Goal: Information Seeking & Learning: Learn about a topic

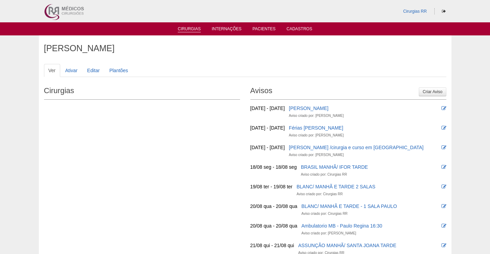
click at [185, 27] on link "Cirurgias" at bounding box center [189, 29] width 23 height 6
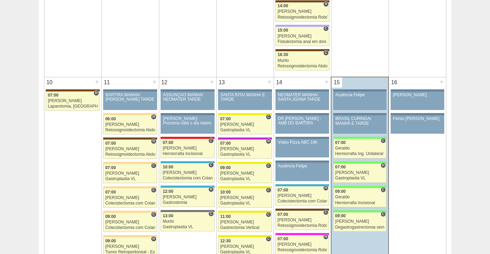
scroll to position [792, 0]
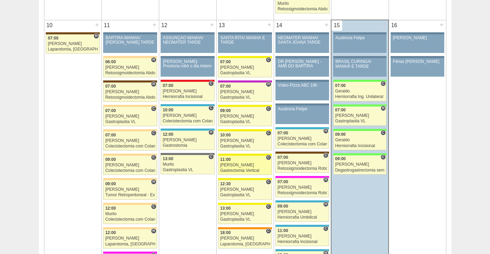
click at [247, 164] on div "Paulo Regina" at bounding box center [245, 165] width 50 height 4
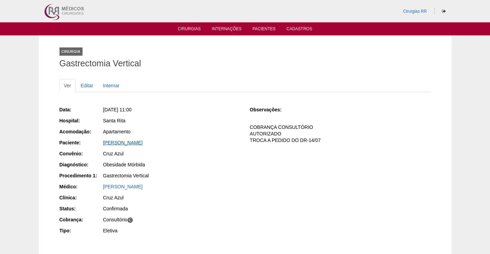
click at [141, 144] on link "Alice Maria Gonçalves de Freitas" at bounding box center [123, 143] width 40 height 6
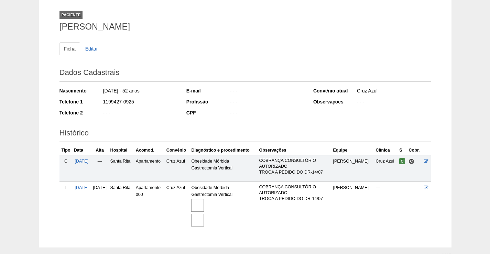
scroll to position [72, 0]
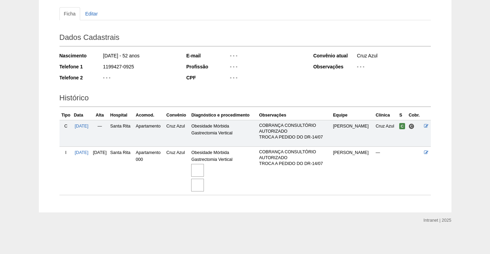
click at [204, 172] on img at bounding box center [197, 170] width 13 height 13
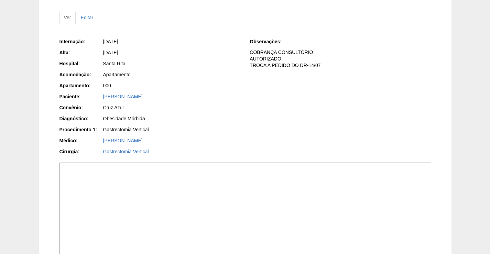
scroll to position [172, 0]
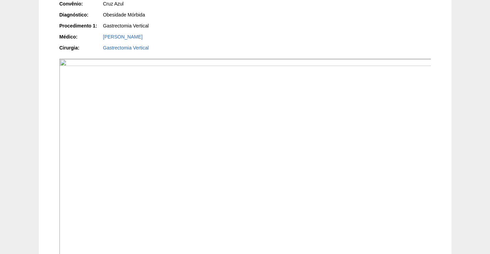
click at [369, 104] on img at bounding box center [246, 198] width 372 height 279
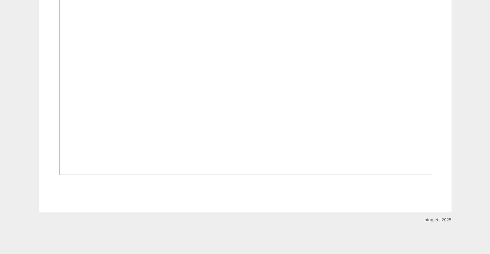
scroll to position [654, 0]
click at [267, 175] on img at bounding box center [246, 35] width 372 height 279
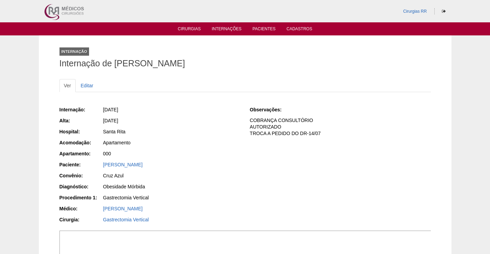
scroll to position [654, 0]
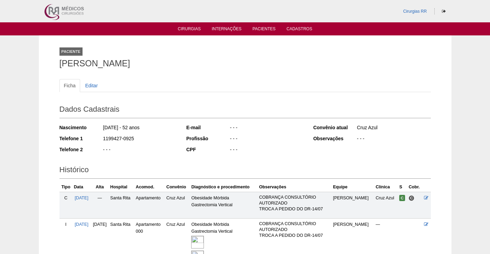
scroll to position [72, 0]
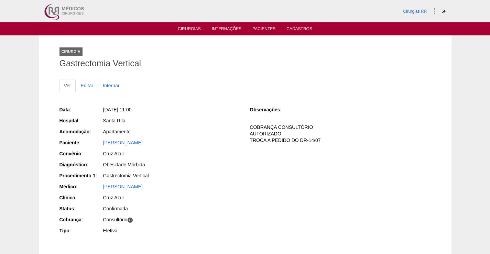
drag, startPoint x: 182, startPoint y: 142, endPoint x: 88, endPoint y: 140, distance: 93.3
click at [88, 140] on div "Paciente: [PERSON_NAME]" at bounding box center [150, 143] width 181 height 9
copy div "Paciente: [PERSON_NAME]"
